Goal: Transaction & Acquisition: Obtain resource

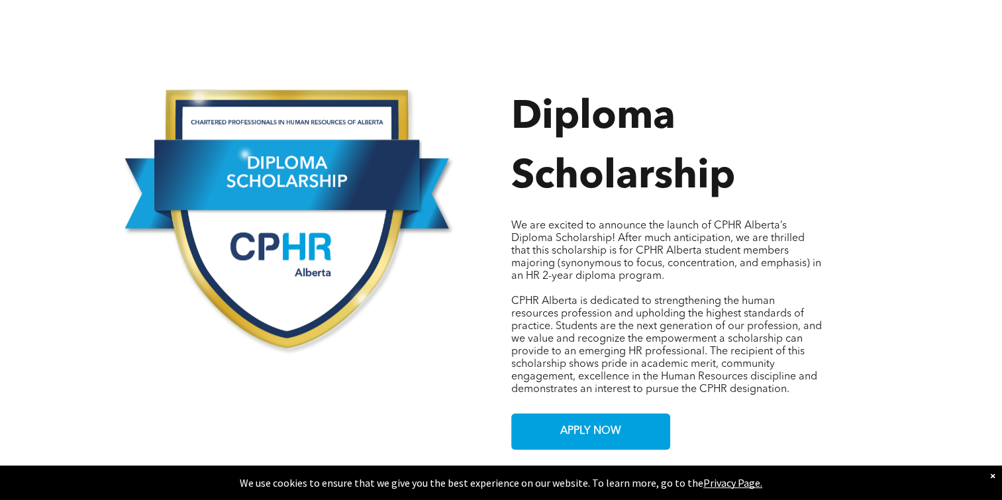
scroll to position [663, 0]
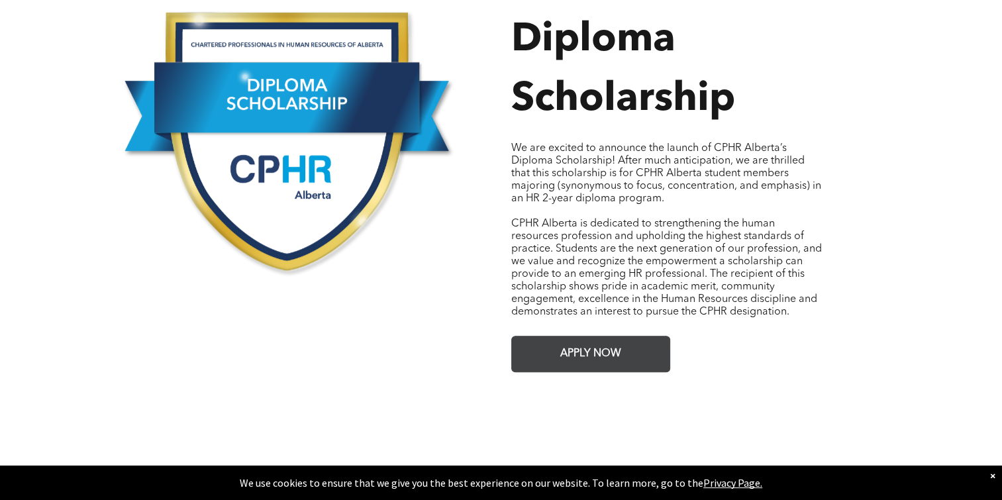
click at [633, 339] on link "APPLY NOW" at bounding box center [590, 354] width 159 height 36
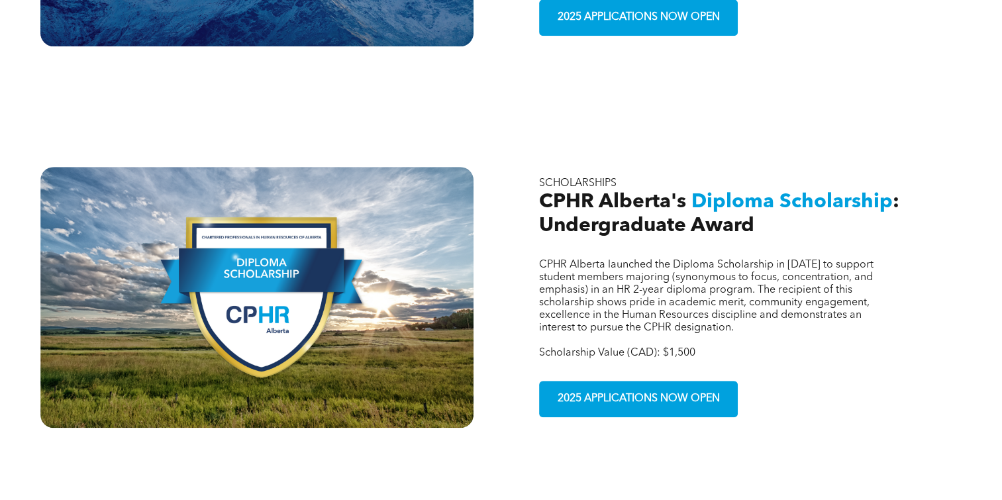
scroll to position [749, 0]
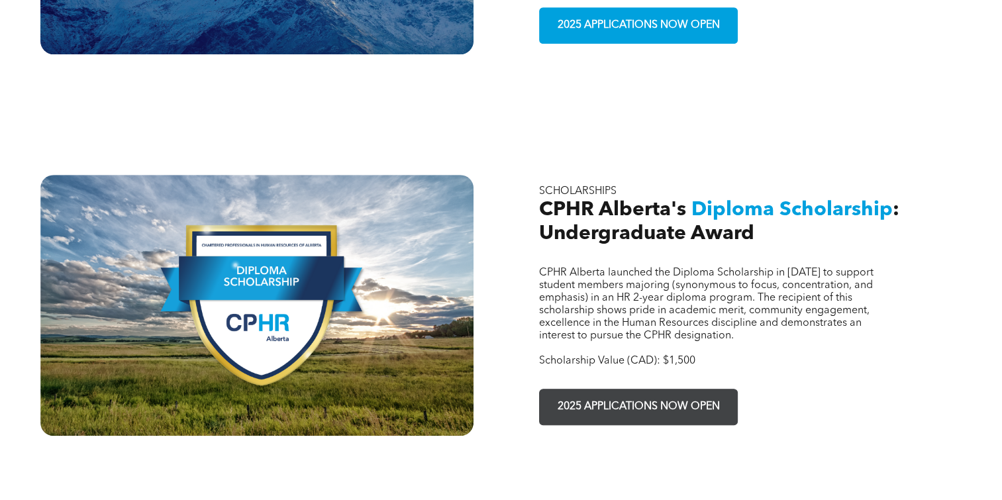
click at [654, 394] on span "2025 APPLICATIONS NOW OPEN" at bounding box center [639, 407] width 172 height 26
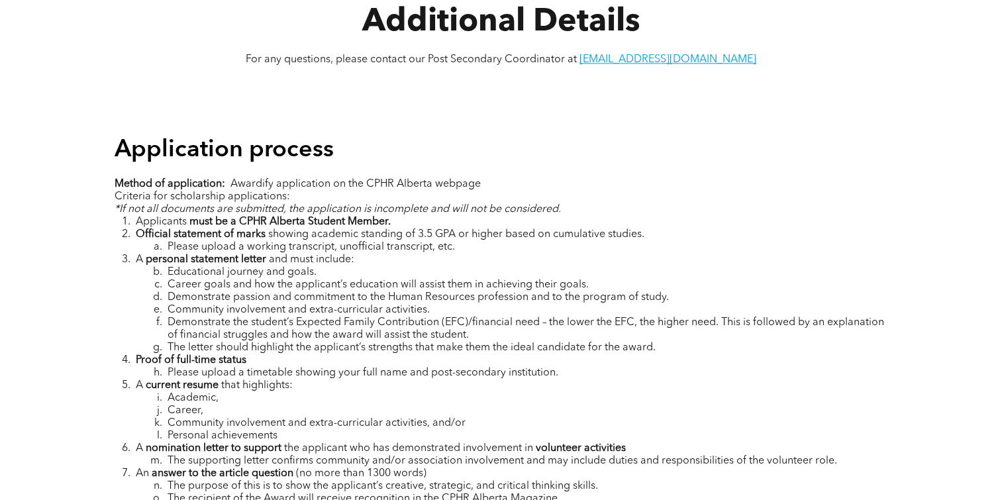
scroll to position [1590, 0]
